Goal: Task Accomplishment & Management: Manage account settings

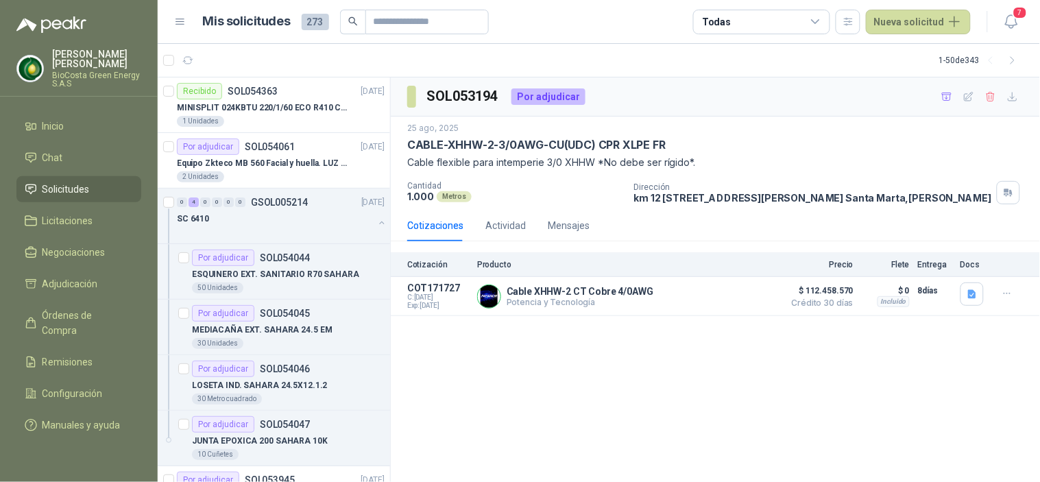
scroll to position [609, 0]
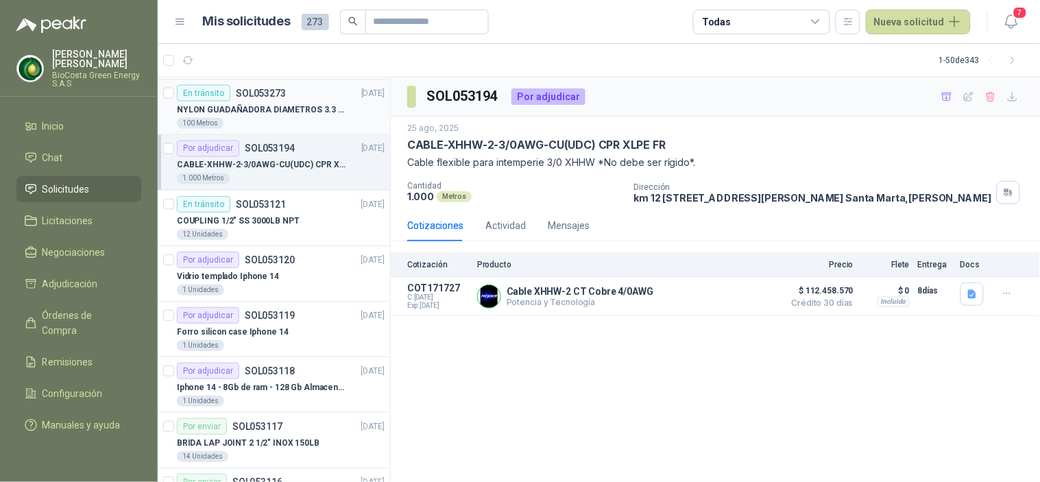
click at [314, 110] on p "NYLON GUADAÑADORA DIAMETROS 3.3 mm" at bounding box center [262, 109] width 171 height 13
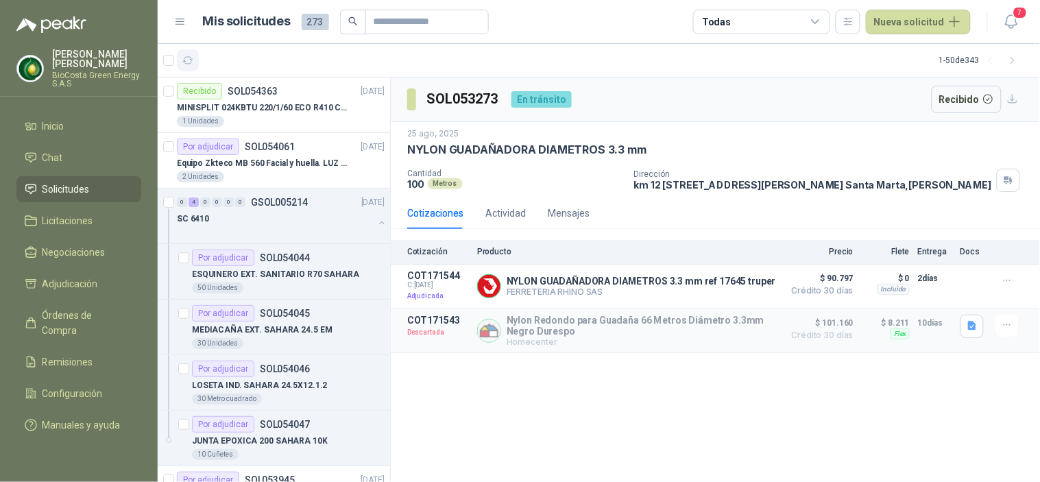
click at [193, 62] on icon "button" at bounding box center [188, 61] width 12 height 12
click at [296, 260] on p "SOL054044" at bounding box center [285, 258] width 50 height 10
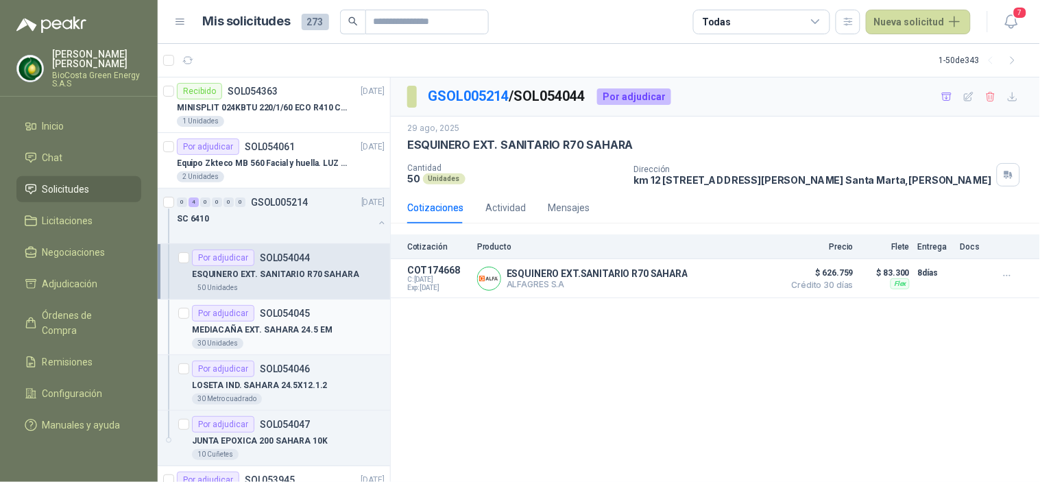
click at [300, 324] on p "MEDIACAÑA EXT. SAHARA 24.5 EM" at bounding box center [262, 330] width 141 height 13
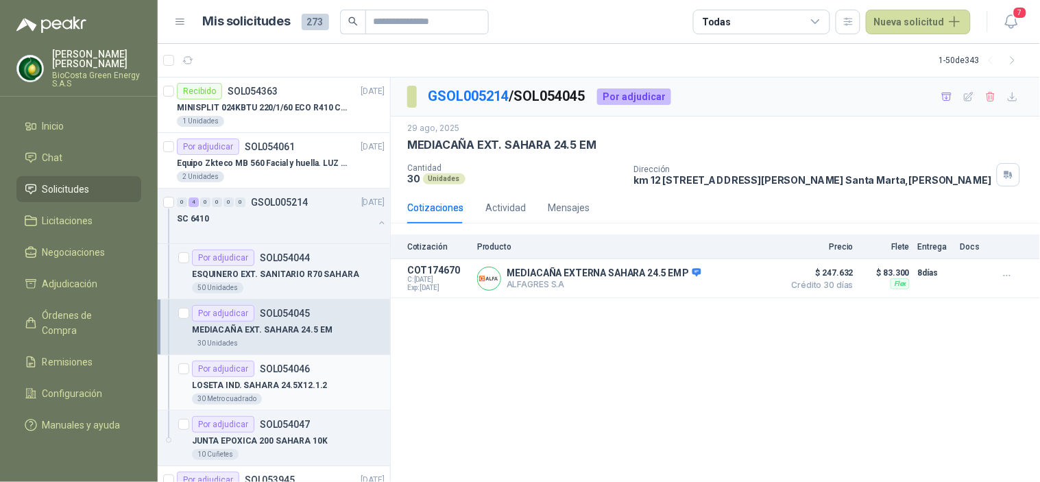
click at [284, 380] on p "LOSETA IND. SAHARA 24.5X12.1.2" at bounding box center [259, 385] width 135 height 13
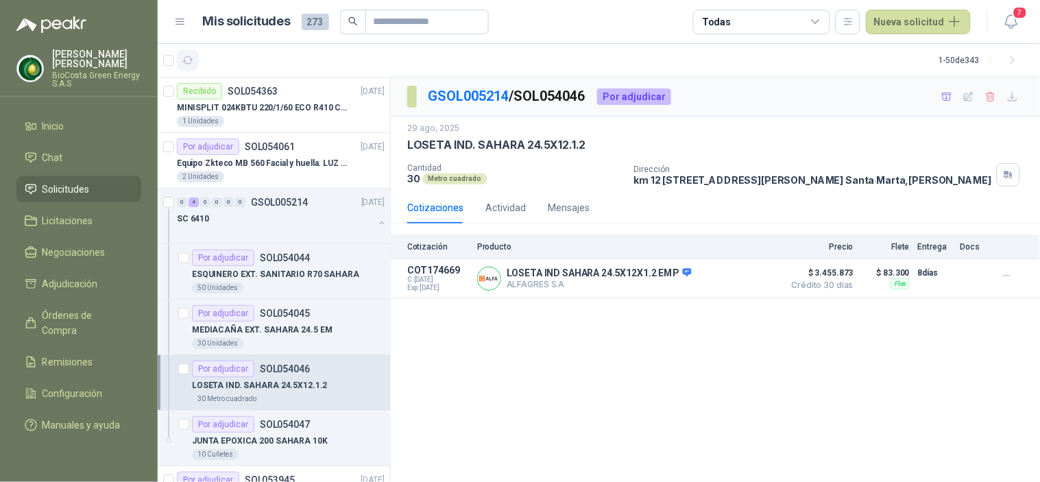
click at [186, 57] on icon "button" at bounding box center [188, 61] width 12 height 12
click at [266, 361] on div "Por adjudicar SOL054046" at bounding box center [251, 369] width 118 height 16
click at [208, 296] on article "Por adjudicar SOL054044 ESQUINERO EXT. SANITARIO R70 SAHARA 50 Unidades" at bounding box center [274, 272] width 232 height 56
click at [216, 309] on div "Por adjudicar" at bounding box center [223, 313] width 62 height 16
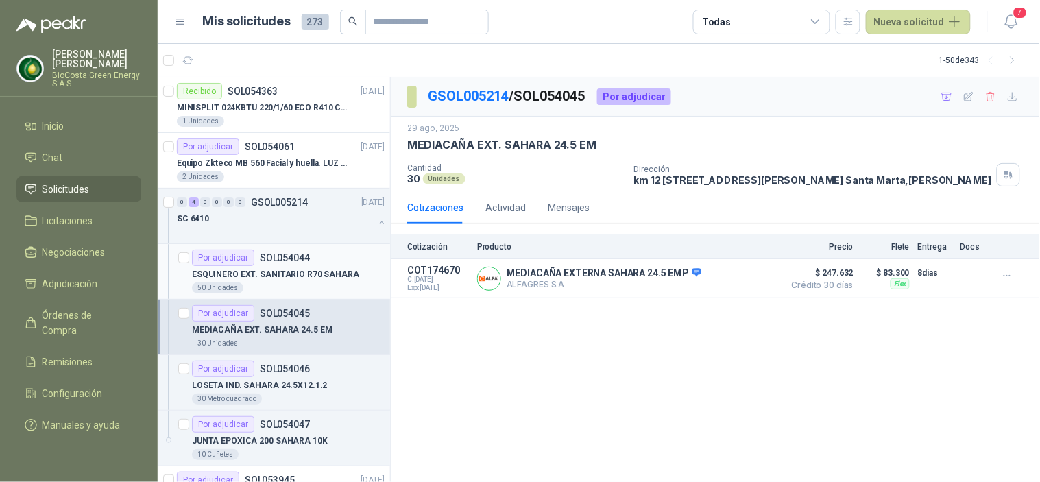
click at [222, 282] on div "50 Unidades" at bounding box center [217, 287] width 51 height 11
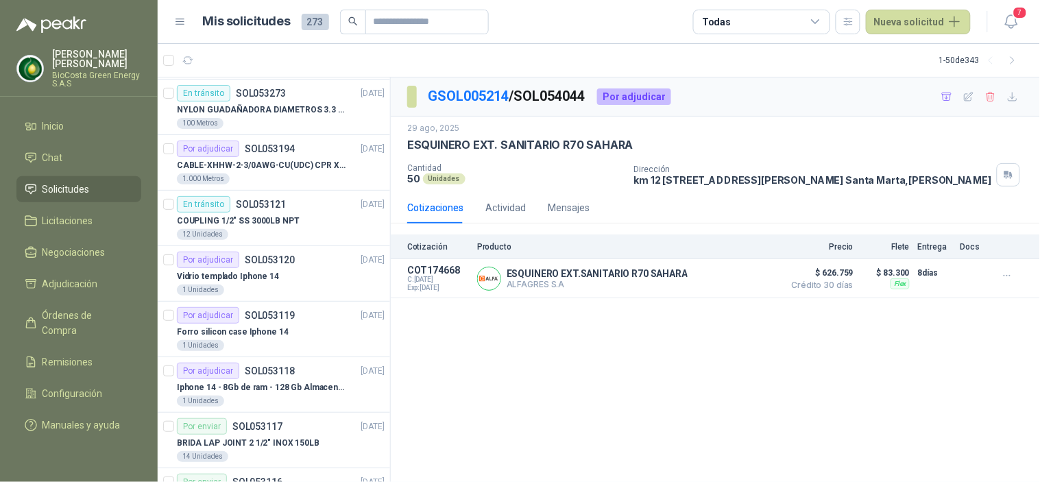
scroll to position [761, 0]
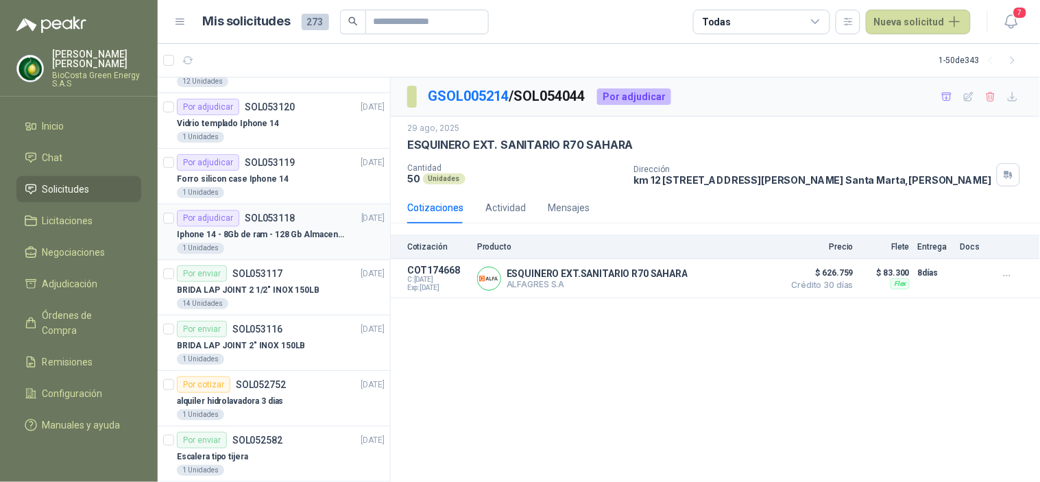
click at [257, 230] on p "Iphone 14 - 8Gb de ram - 128 Gb Almacenamiento" at bounding box center [262, 234] width 171 height 13
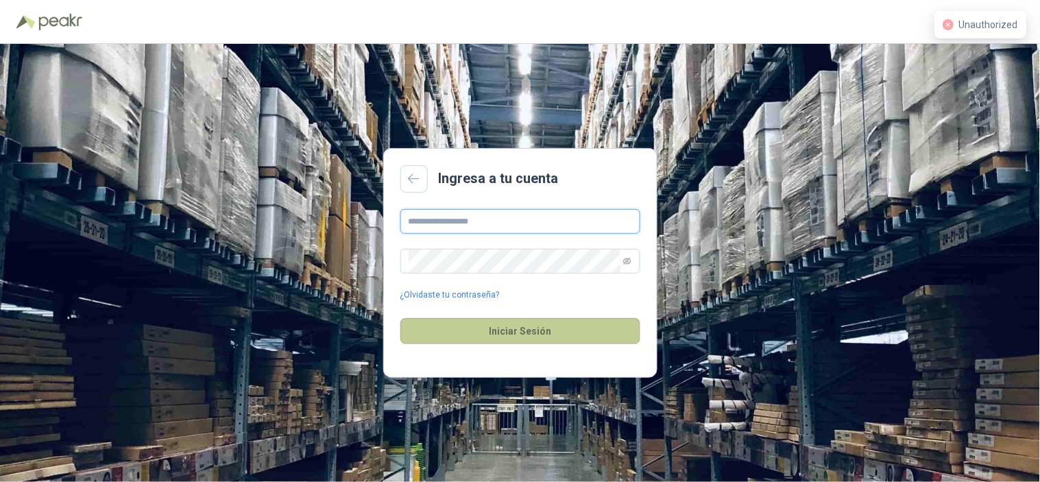
type input "**********"
click at [485, 326] on button "Iniciar Sesión" at bounding box center [520, 331] width 240 height 26
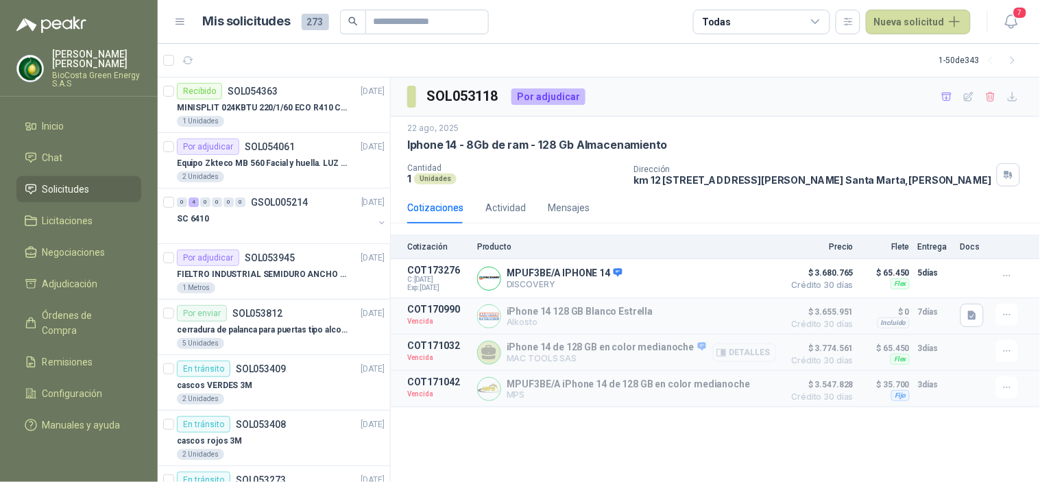
click at [726, 351] on icon "button" at bounding box center [721, 352] width 9 height 7
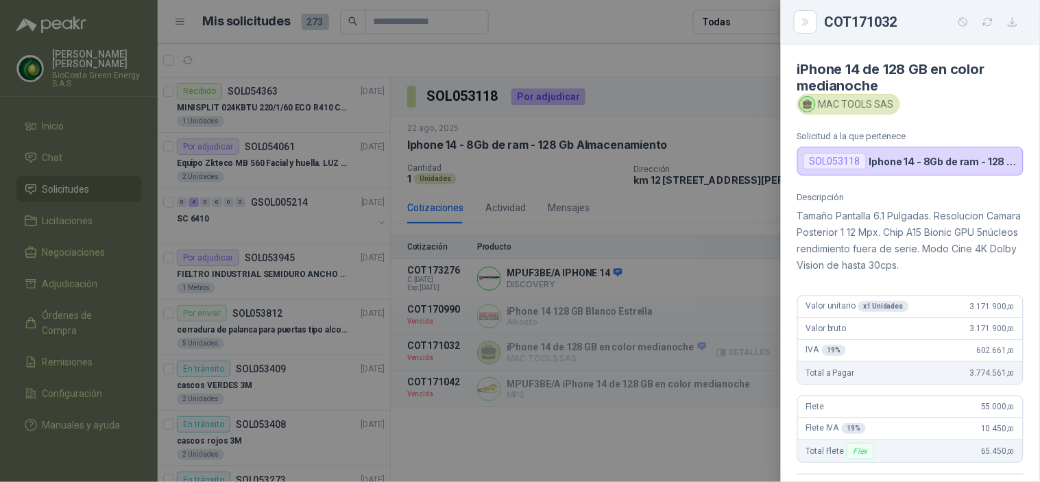
scroll to position [293, 0]
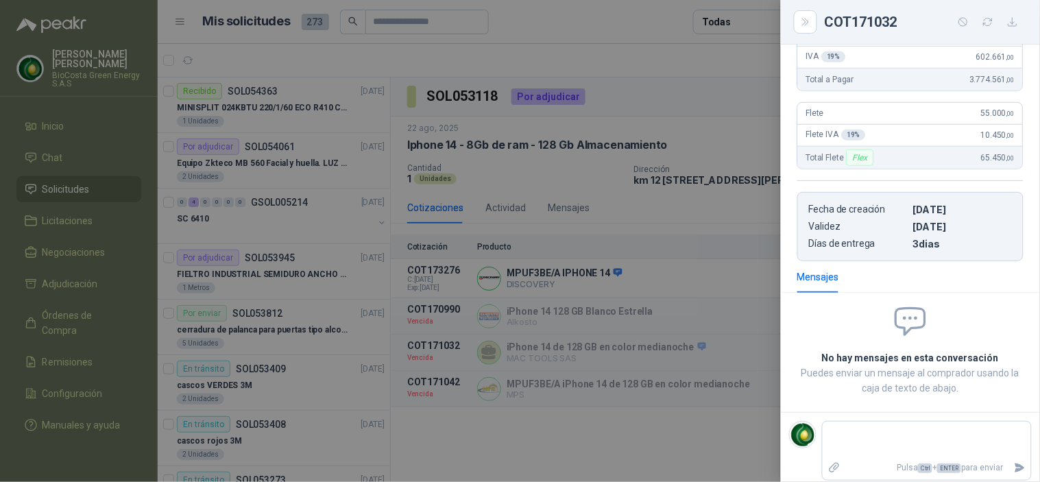
click at [660, 300] on div at bounding box center [520, 241] width 1040 height 482
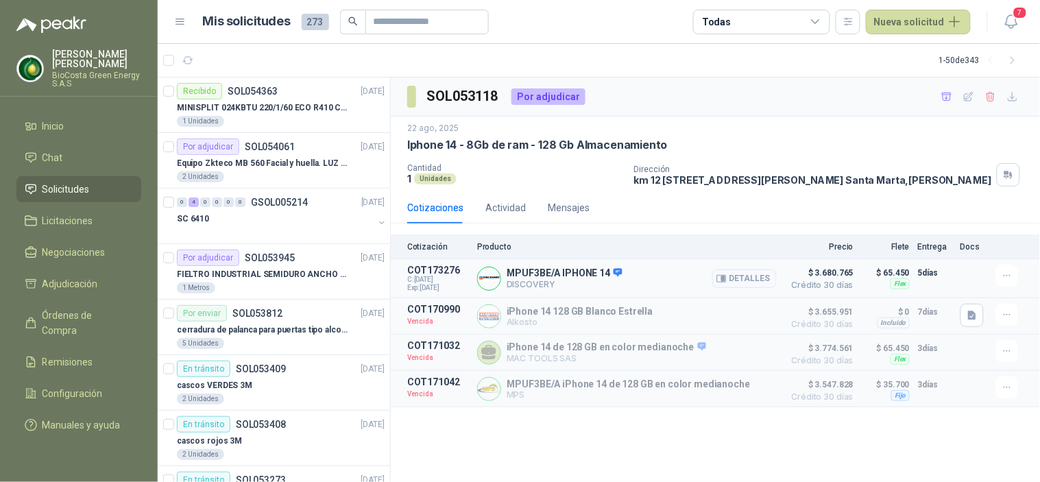
click at [713, 280] on div "MPUF3BE/A IPHONE 14 DISCOVERY Detalles" at bounding box center [627, 278] width 300 height 27
click at [759, 278] on button "Detalles" at bounding box center [744, 278] width 64 height 19
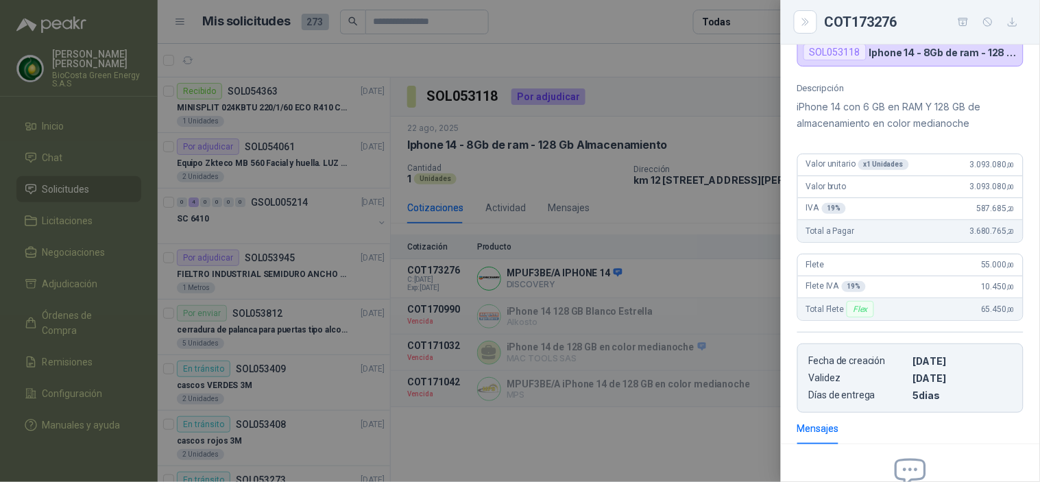
scroll to position [0, 0]
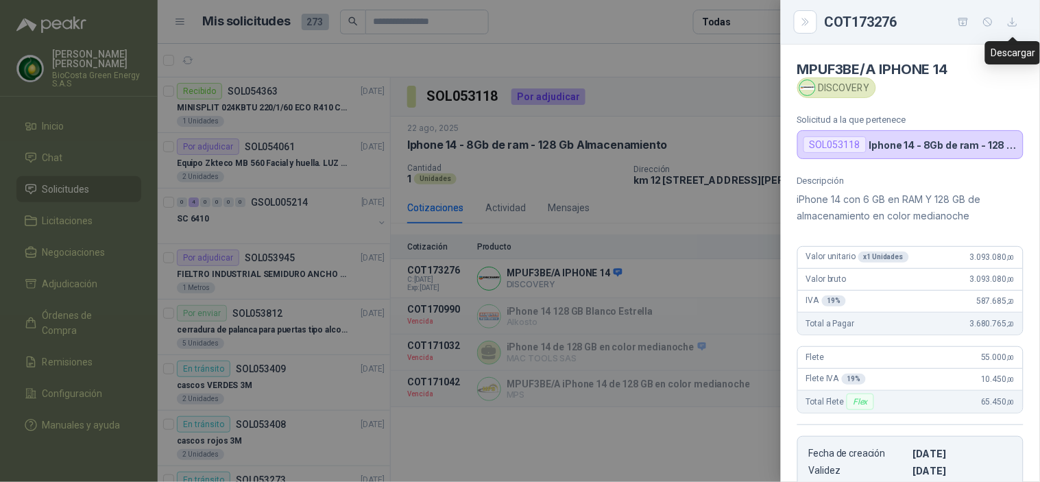
click at [1010, 14] on button "button" at bounding box center [1012, 22] width 22 height 22
click at [963, 26] on icon "button" at bounding box center [963, 22] width 12 height 12
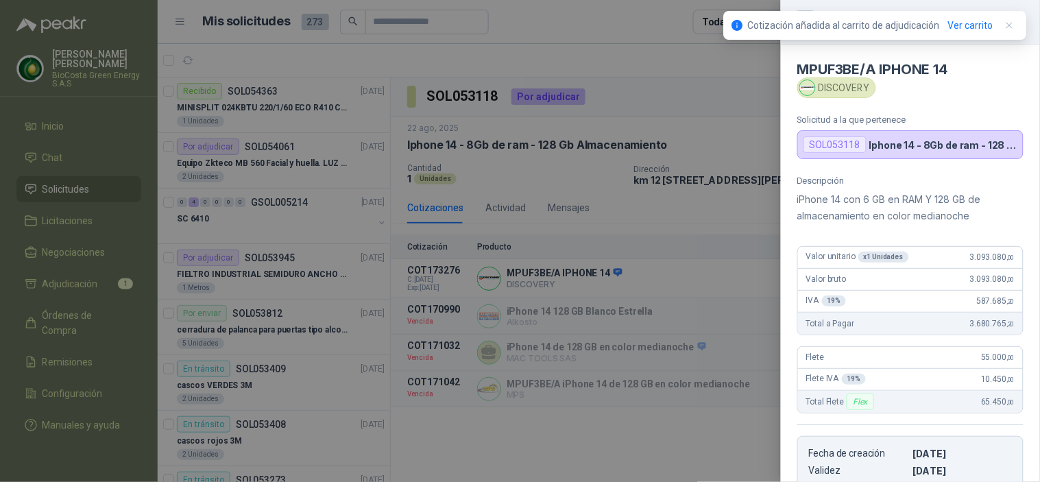
click at [97, 299] on div at bounding box center [520, 241] width 1040 height 482
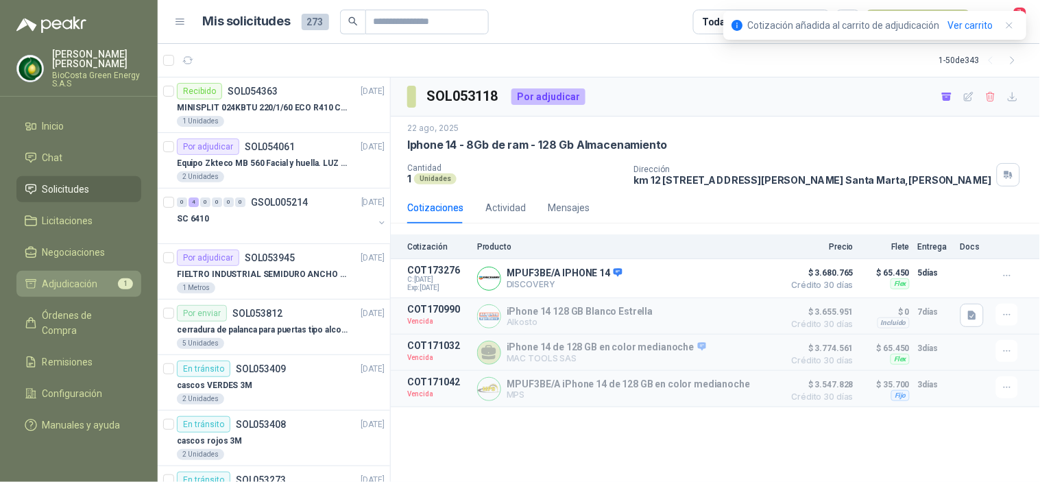
click at [76, 288] on span "Adjudicación" at bounding box center [70, 283] width 56 height 15
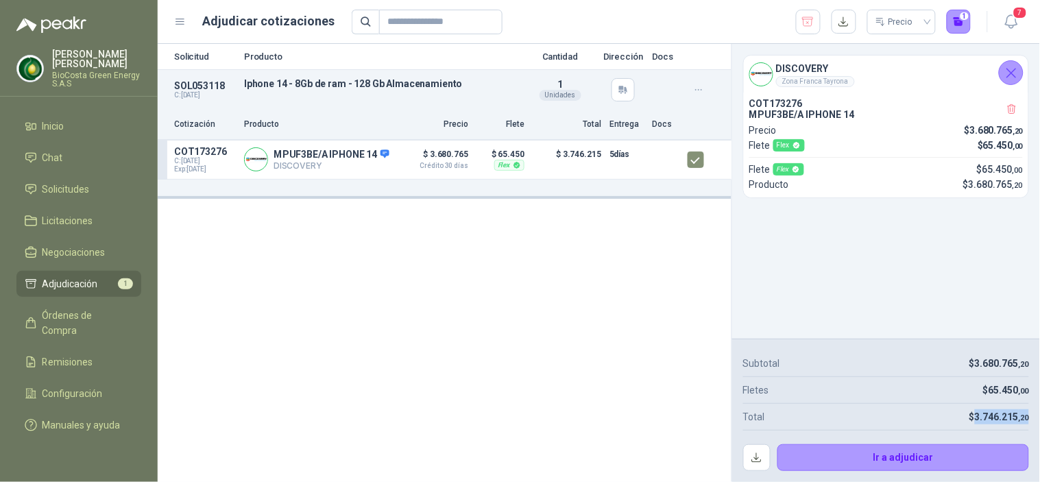
drag, startPoint x: 975, startPoint y: 416, endPoint x: 1032, endPoint y: 412, distance: 57.0
click at [1032, 412] on article "Subtotal $ 3.680.765 ,20 Fletes $ 65.450 ,00 Total $ 3.746.215 ,20 Ir a adjudic…" at bounding box center [886, 411] width 308 height 144
copy span "3.746.215 ,20"
click at [538, 263] on div "Solicitud Producto Cantidad Dirección Docs SOL053118 C: 22/08/2025 Iphone 14 - …" at bounding box center [445, 263] width 574 height 438
click at [849, 21] on button "button" at bounding box center [843, 22] width 25 height 25
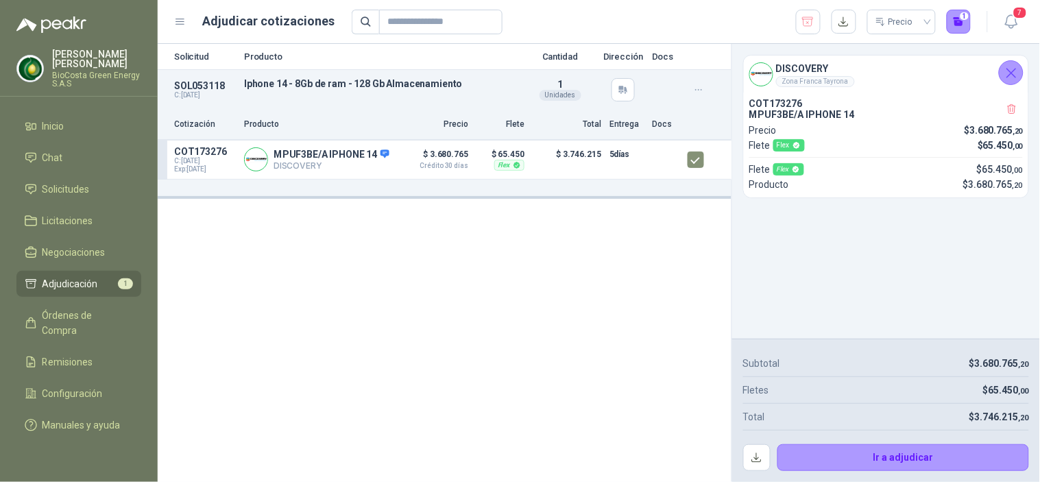
click at [896, 258] on div "DISCOVERY Zona Franca Tayrona COT173276 MPUF3BE/A IPHONE 14 Precio $ 3.680.765 …" at bounding box center [886, 191] width 308 height 295
click at [740, 459] on article "Subtotal $ 3.680.765 ,20 Fletes $ 65.450 ,00 Total $ 3.746.215 ,20 Ir a adjudic…" at bounding box center [886, 411] width 308 height 144
click at [749, 456] on button "button" at bounding box center [756, 457] width 27 height 27
